Goal: Find specific page/section: Find specific page/section

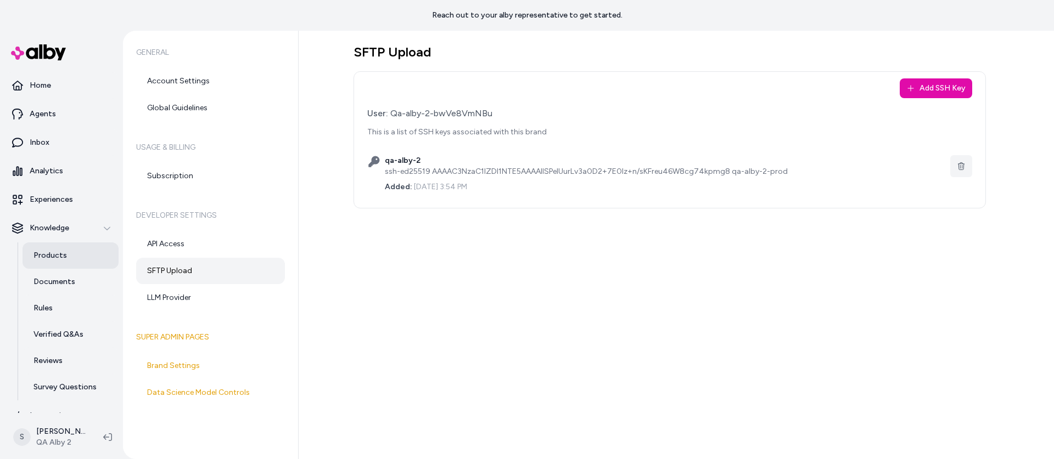
click at [49, 256] on p "Products" at bounding box center [49, 255] width 33 height 11
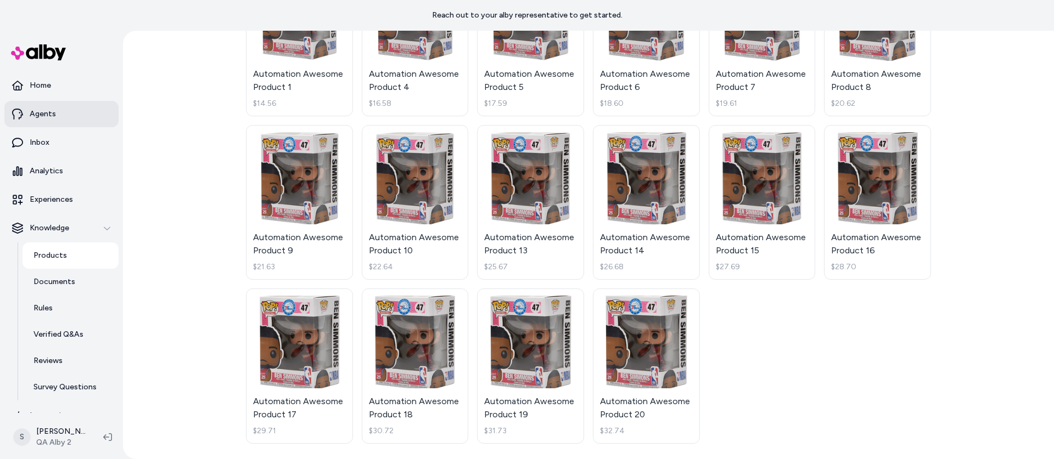
scroll to position [158, 0]
click at [50, 257] on p "Products" at bounding box center [49, 255] width 33 height 11
click at [54, 281] on p "Documents" at bounding box center [54, 282] width 42 height 11
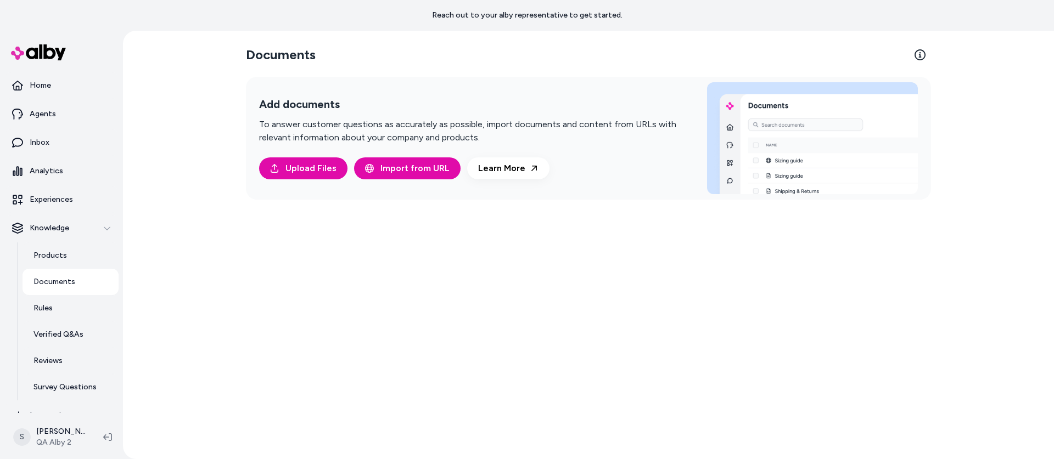
click at [274, 312] on div "Documents Add documents To answer customer questions as accurately as possible,…" at bounding box center [588, 245] width 703 height 429
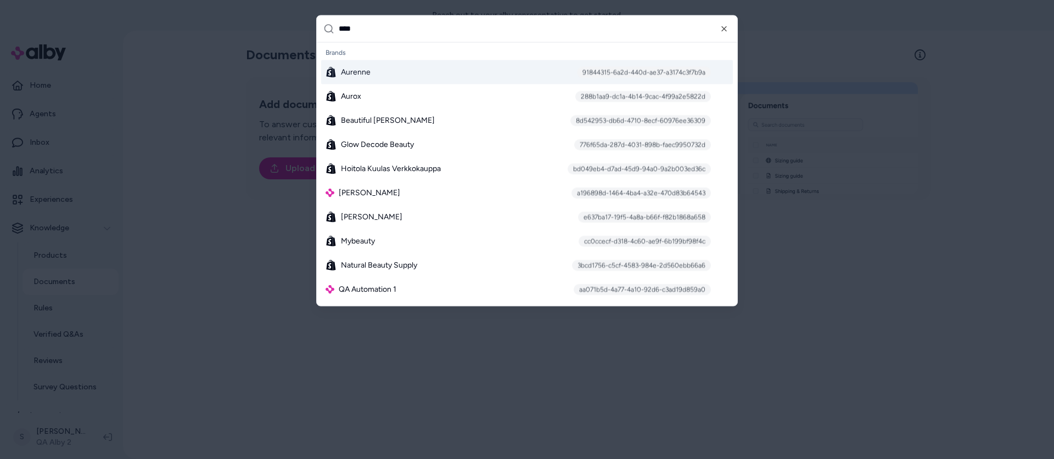
type input "*****"
